Goal: Submit feedback/report problem

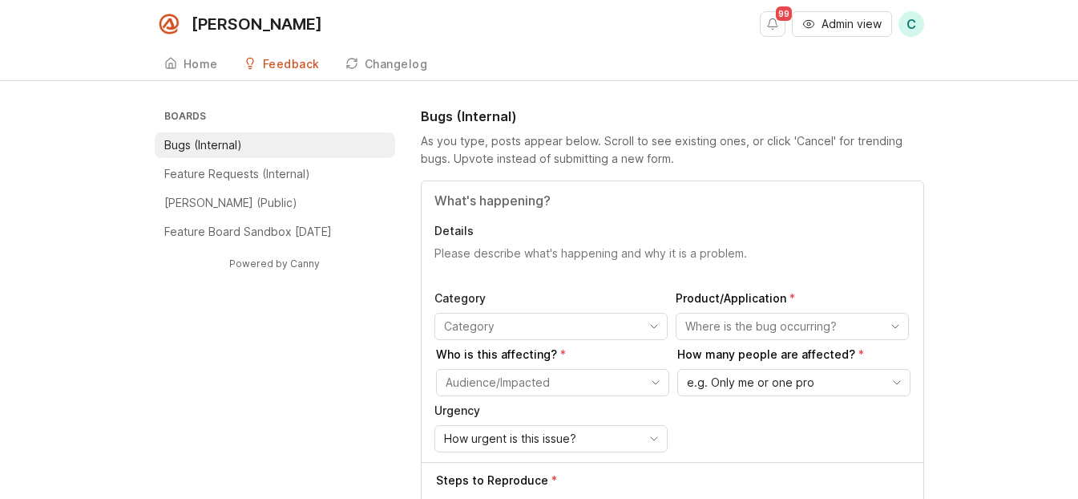
click at [521, 210] on div "Details Category Product/Application Who is this affecting? How many people are…" at bounding box center [673, 321] width 502 height 281
click at [521, 209] on input "Title" at bounding box center [673, 200] width 476 height 19
click at [531, 196] on input "Title" at bounding box center [673, 200] width 476 height 19
click at [515, 282] on div "Details Category Product/Application Who is this affecting? How many people are…" at bounding box center [673, 321] width 502 height 281
click at [542, 199] on input "Title" at bounding box center [673, 200] width 476 height 19
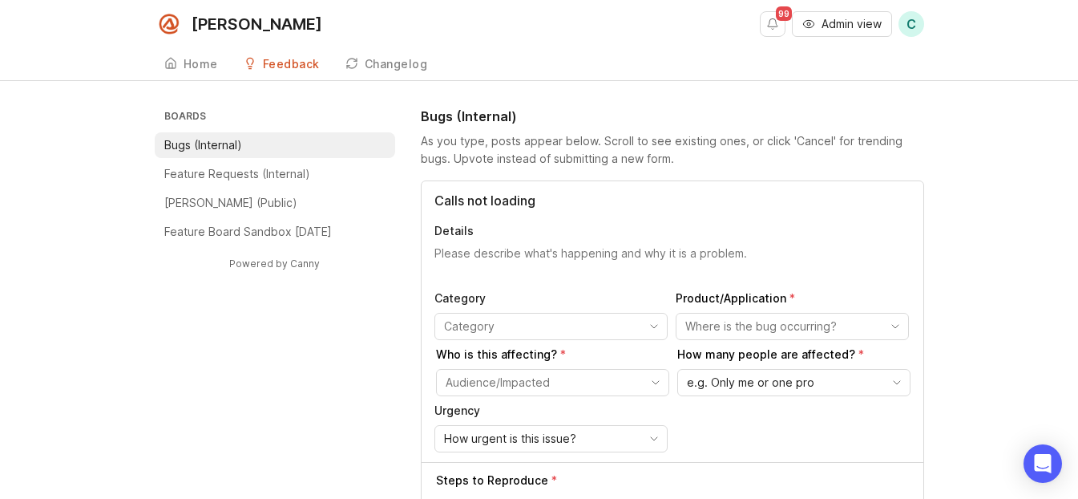
type input "Calls not loading"
click at [539, 258] on textarea "Details" at bounding box center [673, 261] width 476 height 32
type textarea "Agents reported that calls did not load"
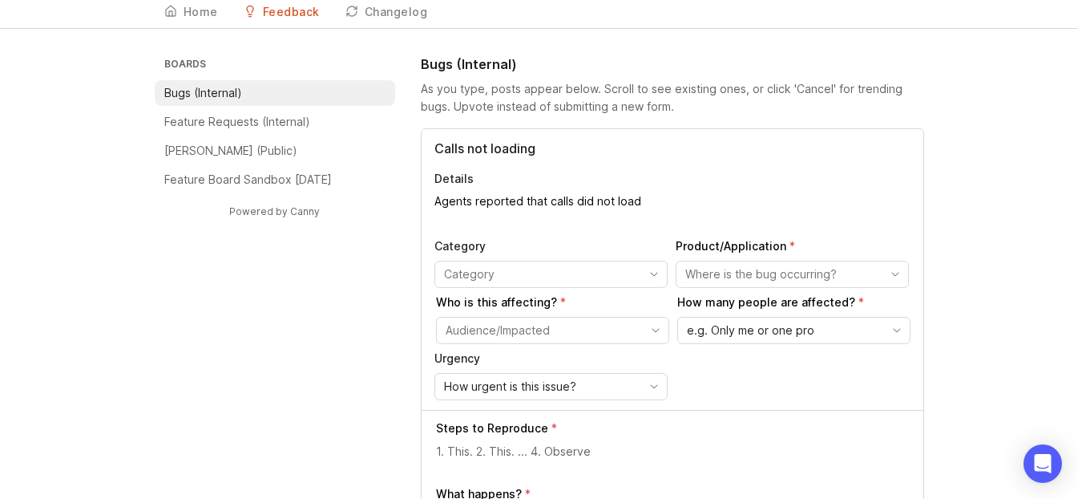
scroll to position [139, 0]
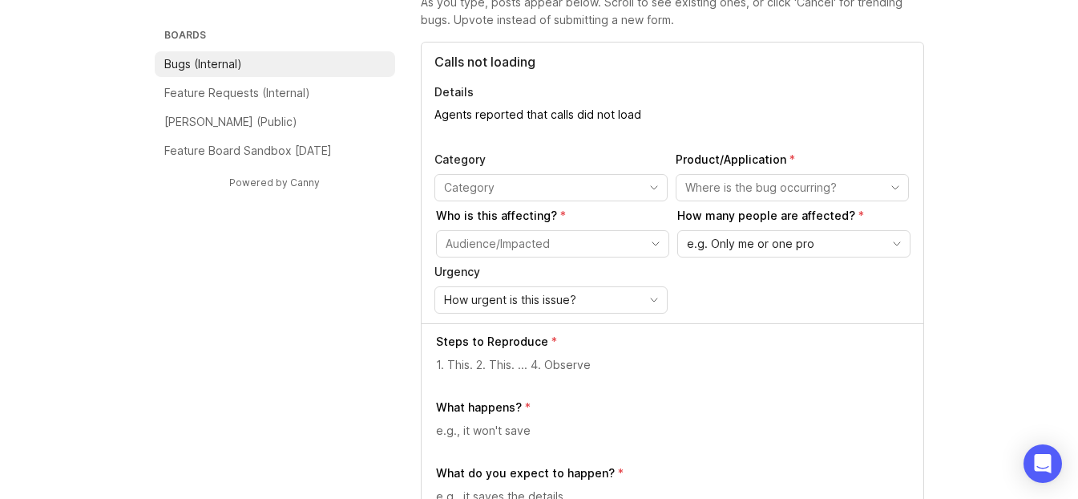
click at [564, 196] on input "toggle menu" at bounding box center [542, 188] width 196 height 18
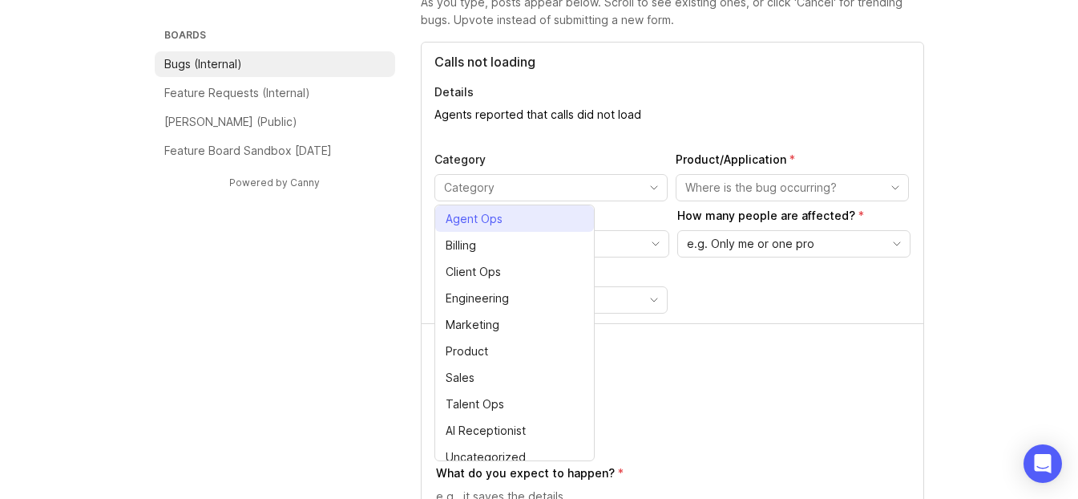
click at [528, 219] on li "Agent Ops" at bounding box center [514, 218] width 159 height 26
type input "Agent Ops"
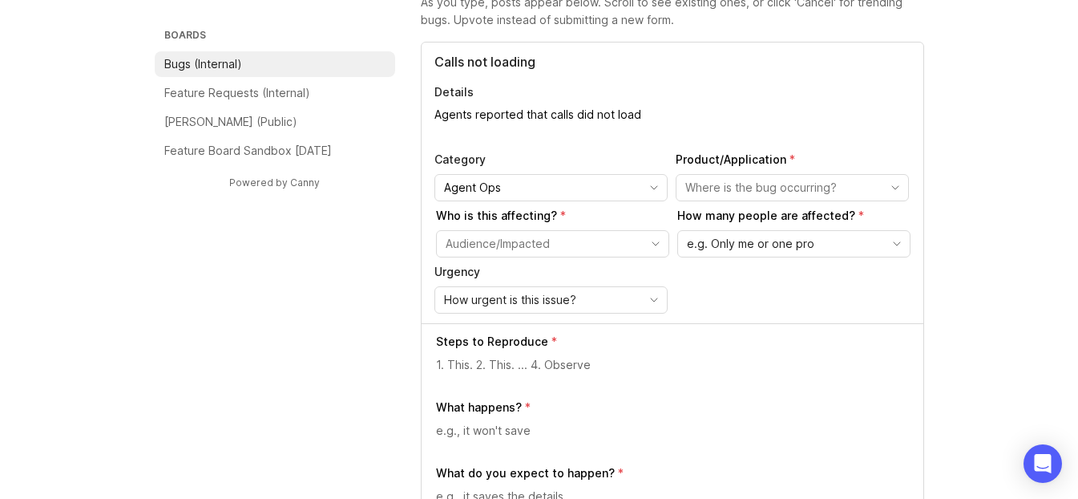
click at [699, 201] on div "Category Agent Ops Product/Application Who is this affecting? How many people a…" at bounding box center [673, 233] width 476 height 162
click at [710, 187] on input "toggle menu" at bounding box center [784, 188] width 196 height 18
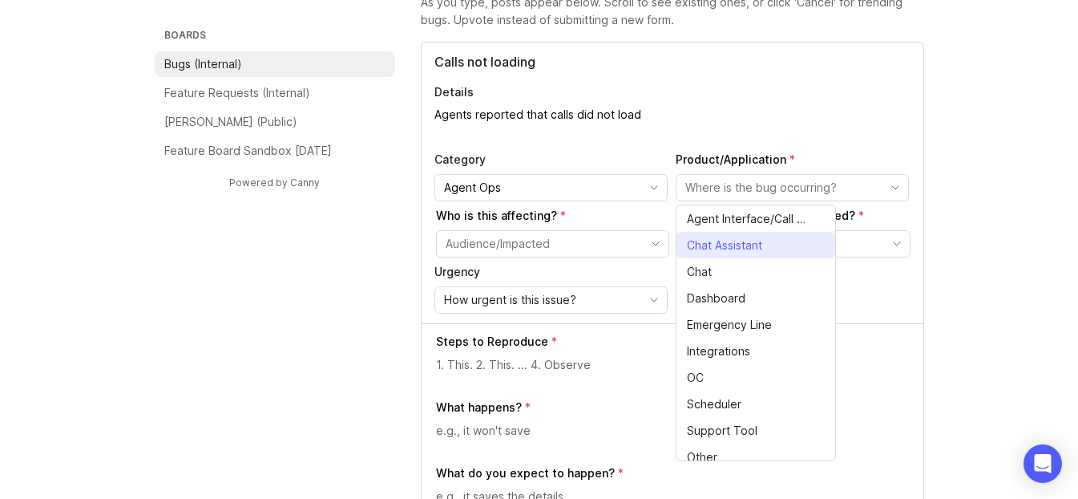
click at [740, 216] on span "Agent Interface/Call Page" at bounding box center [748, 219] width 122 height 18
type input "Agent Interface/Call Page"
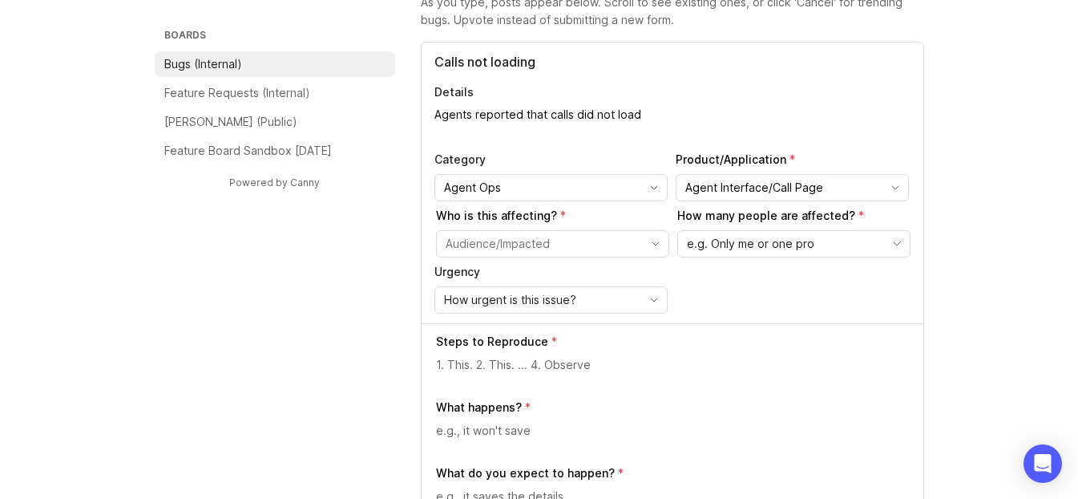
drag, startPoint x: 631, startPoint y: 233, endPoint x: 613, endPoint y: 279, distance: 50.0
click at [631, 233] on div "toggle menu" at bounding box center [540, 244] width 206 height 26
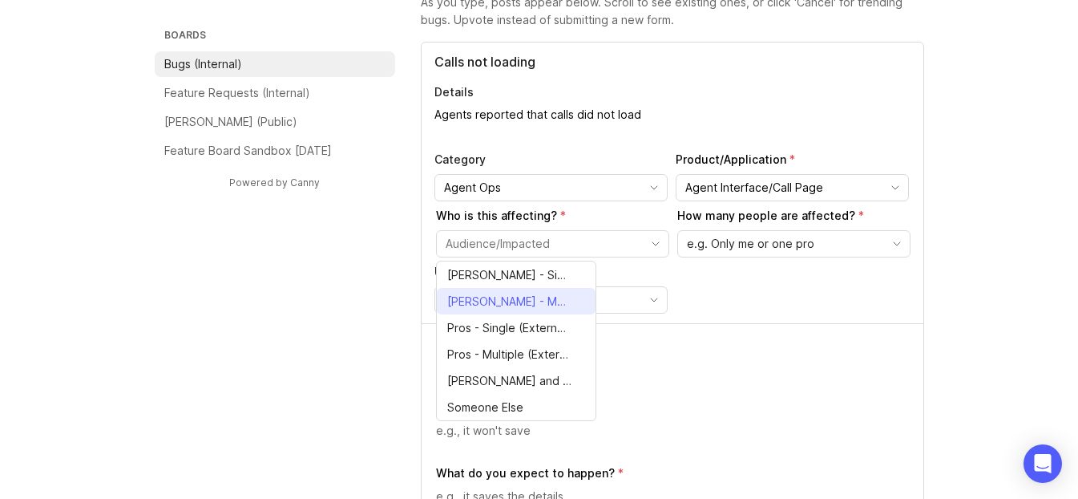
drag, startPoint x: 527, startPoint y: 276, endPoint x: 524, endPoint y: 295, distance: 19.4
click at [524, 295] on ul "[PERSON_NAME] - Single (Internal) [PERSON_NAME] - Multiple (Internal) Pros - Si…" at bounding box center [516, 340] width 159 height 159
click at [524, 295] on span "[PERSON_NAME] - Multiple (Internal)" at bounding box center [509, 302] width 124 height 18
type input "[PERSON_NAME] - Multiple (Internal)"
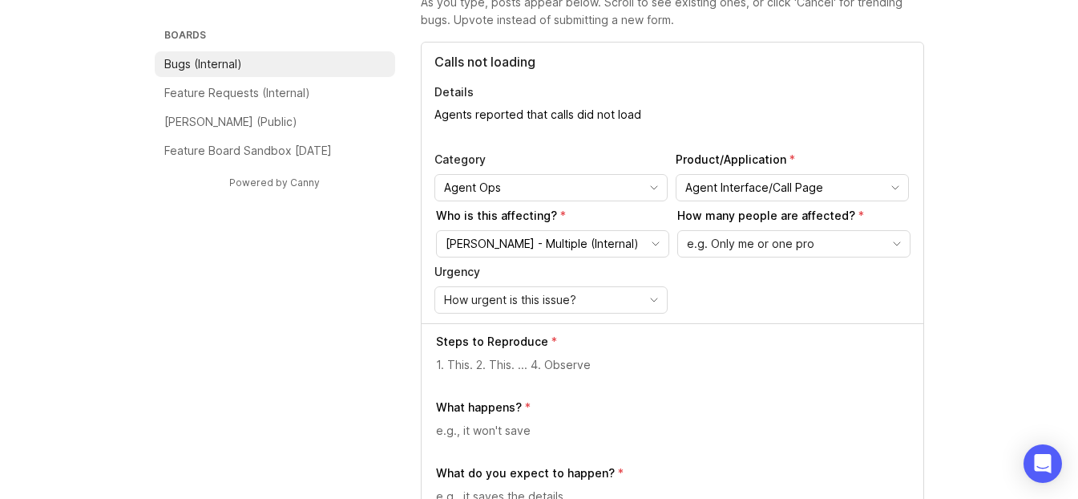
click at [754, 256] on div "e.g. Only me or one pro" at bounding box center [781, 244] width 206 height 26
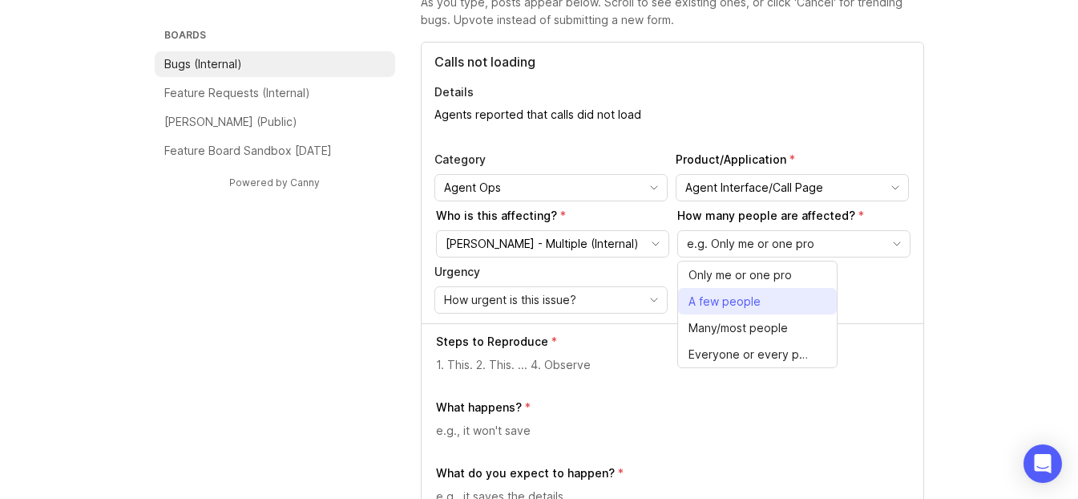
click at [736, 294] on span "A few people" at bounding box center [725, 302] width 72 height 18
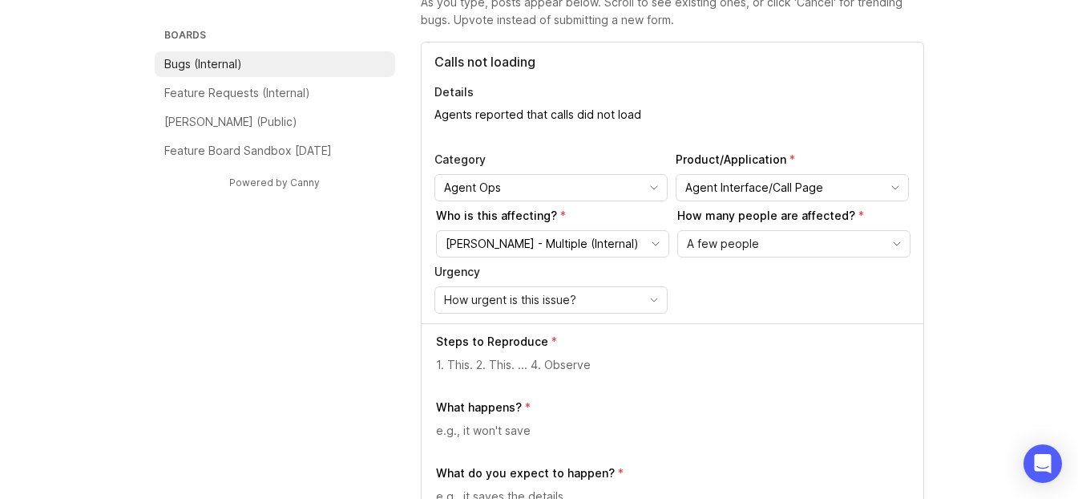
click at [554, 284] on div "Urgency How urgent is this issue?" at bounding box center [551, 289] width 233 height 50
click at [560, 297] on span "How urgent is this issue?" at bounding box center [510, 300] width 132 height 18
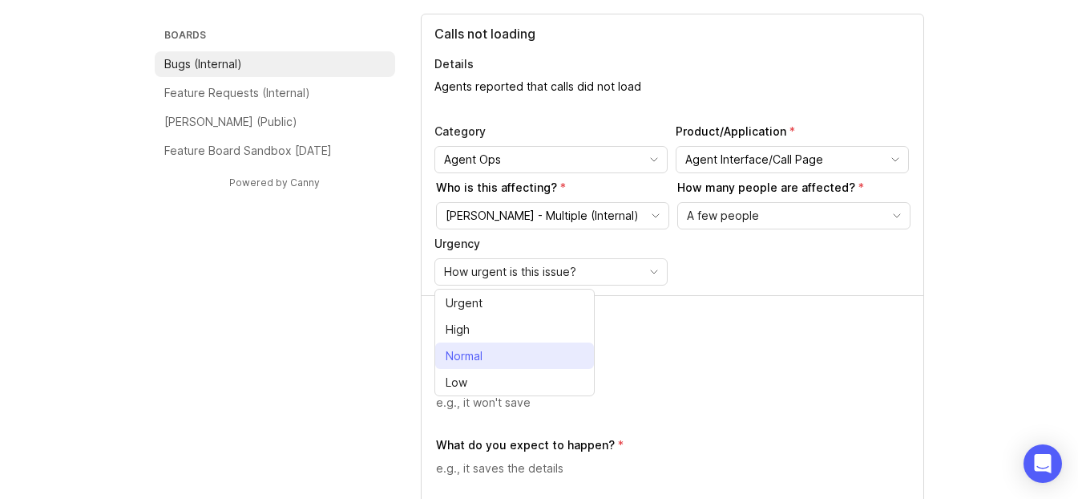
click at [513, 360] on li "Normal" at bounding box center [514, 355] width 159 height 26
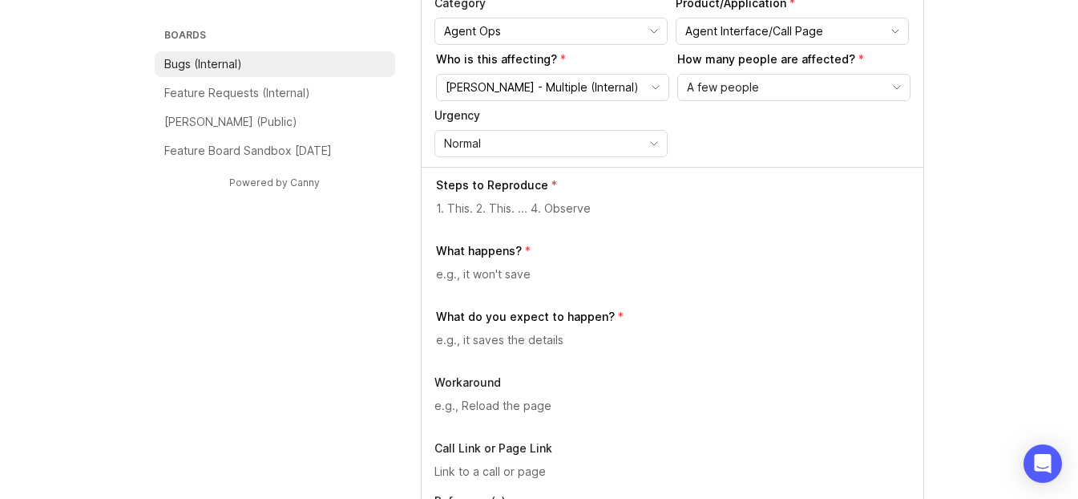
click at [548, 227] on div at bounding box center [673, 215] width 475 height 30
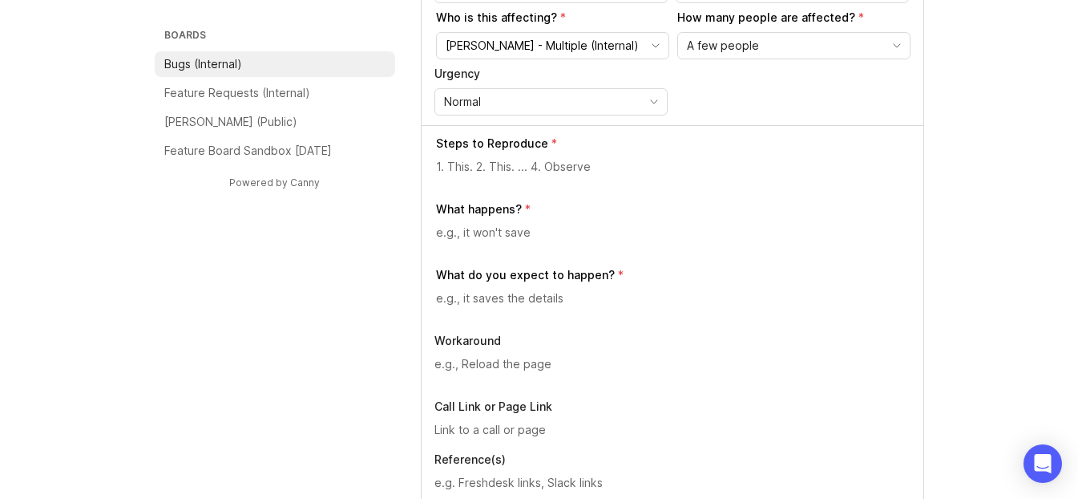
scroll to position [354, 0]
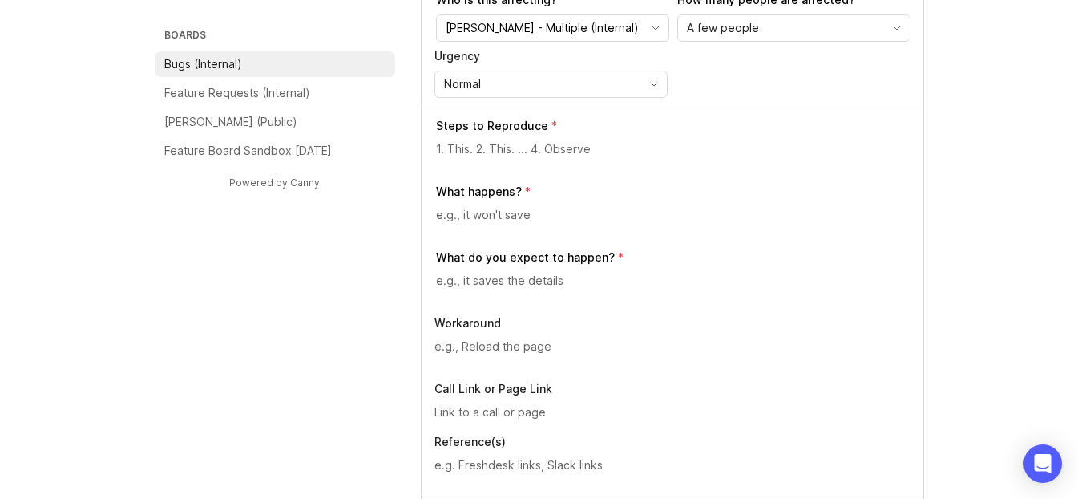
click at [532, 134] on div "Steps to Reproduce" at bounding box center [673, 144] width 475 height 53
click at [533, 133] on div "Steps to Reproduce" at bounding box center [673, 144] width 475 height 53
click at [532, 142] on textarea at bounding box center [673, 149] width 475 height 18
click at [533, 142] on textarea at bounding box center [673, 149] width 475 height 18
type textarea "A"
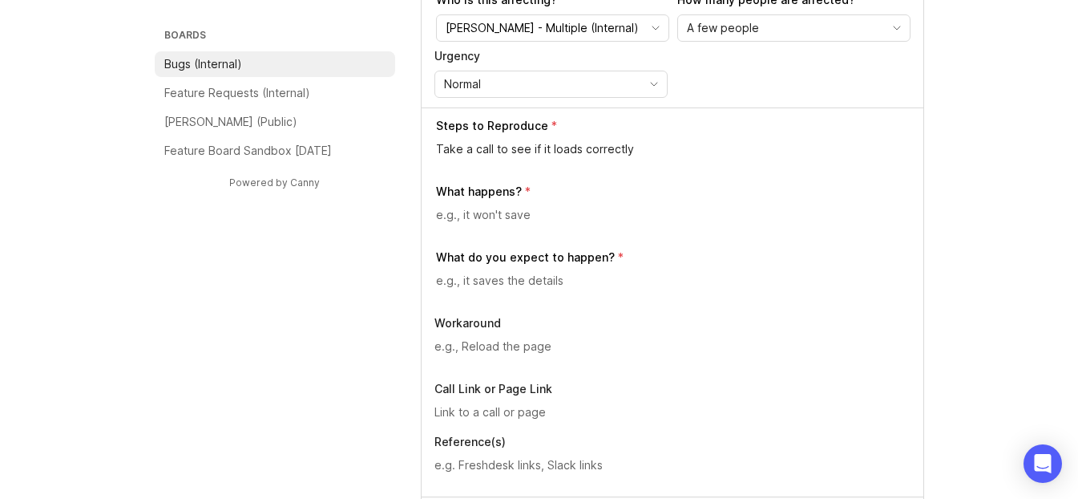
type textarea "Take a call to see if it loads correctly"
type textarea "A"
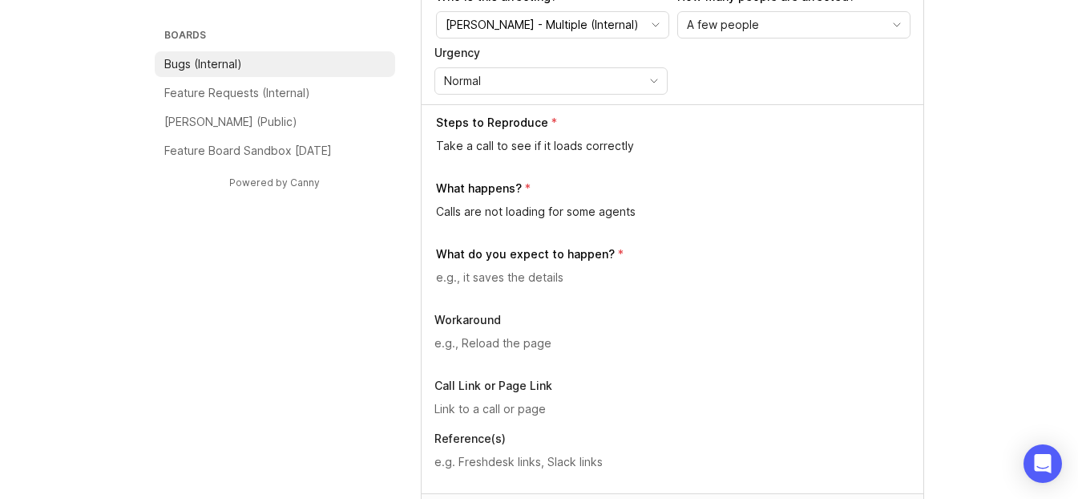
type textarea "Calls are not loading for some agents"
click at [548, 267] on div "What do you expect to happen?" at bounding box center [673, 272] width 475 height 53
drag, startPoint x: 539, startPoint y: 279, endPoint x: 544, endPoint y: 267, distance: 13.3
click at [539, 279] on textarea at bounding box center [673, 278] width 475 height 18
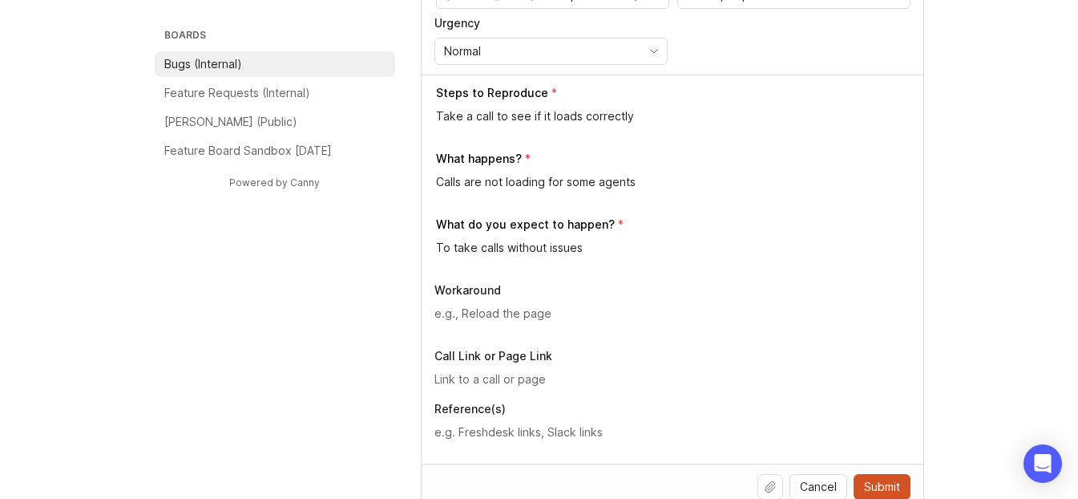
type textarea "To take calls without issues"
click at [508, 455] on div "Steps to Reproduce Take a call to see if it loads correctly What happens? Calls…" at bounding box center [673, 269] width 502 height 389
click at [520, 431] on textarea at bounding box center [673, 432] width 476 height 18
paste textarea "[URL][DOMAIN_NAME]"
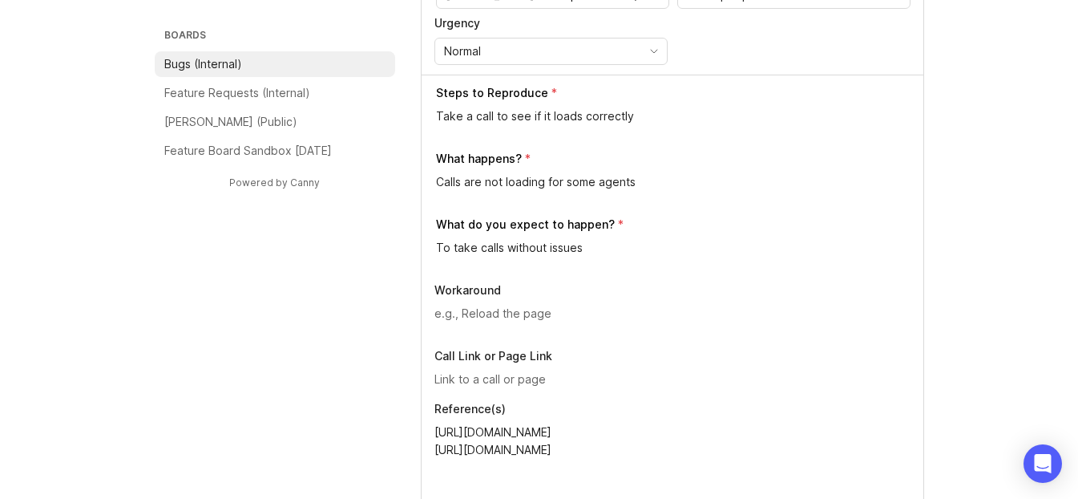
paste textarea "[URL][DOMAIN_NAME]"
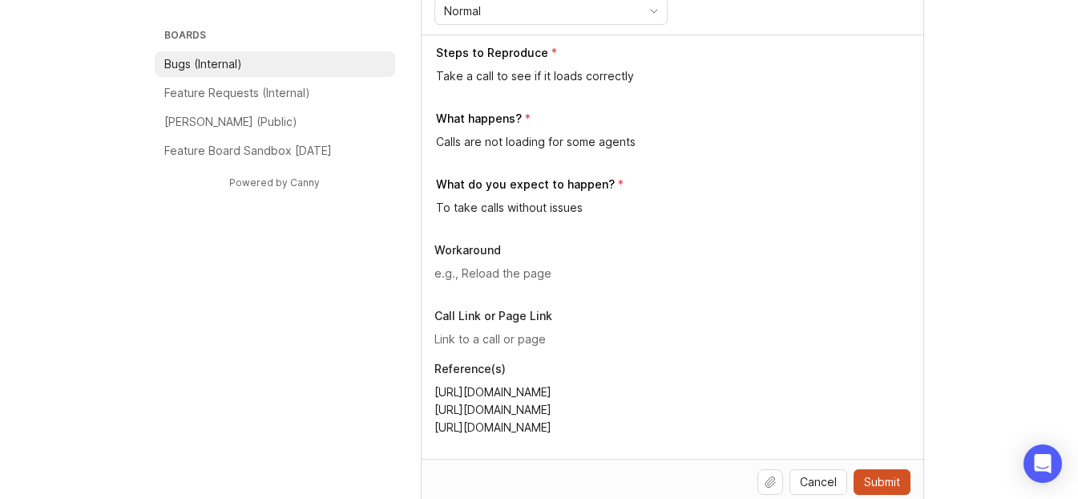
scroll to position [537, 0]
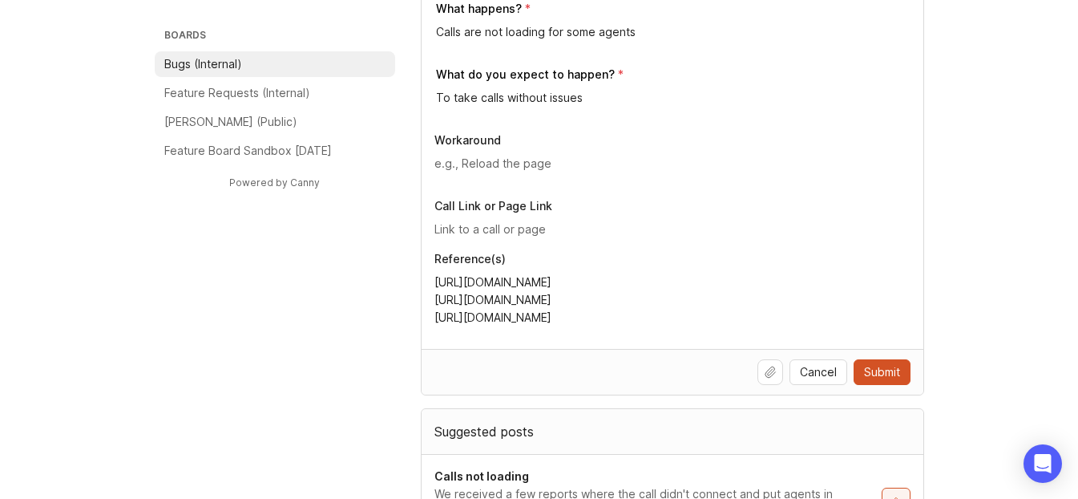
type textarea "[URL][DOMAIN_NAME] [URL][DOMAIN_NAME] [URL][DOMAIN_NAME]"
click at [889, 372] on span "Submit" at bounding box center [882, 372] width 36 height 16
